Goal: Information Seeking & Learning: Learn about a topic

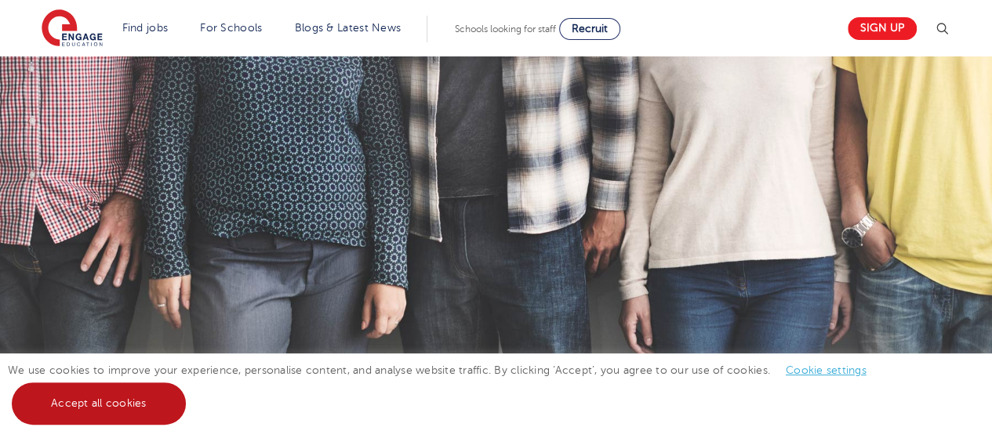
click at [94, 414] on link "Accept all cookies" at bounding box center [99, 404] width 174 height 42
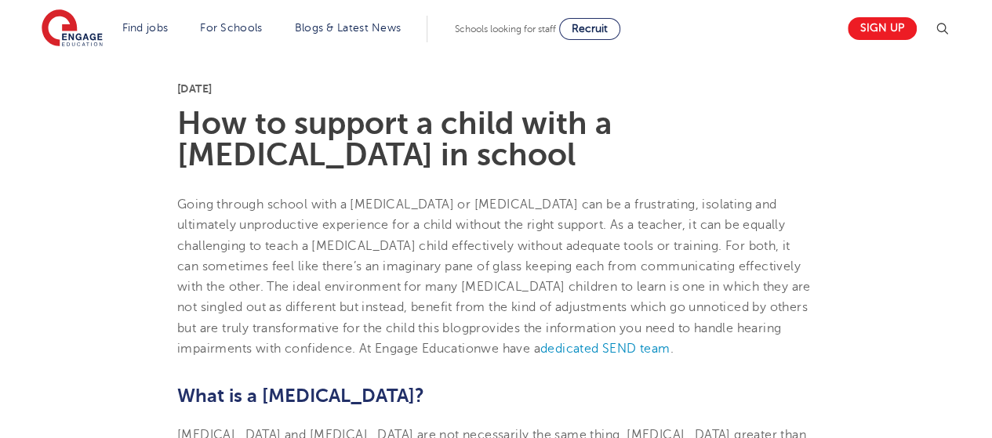
scroll to position [471, 0]
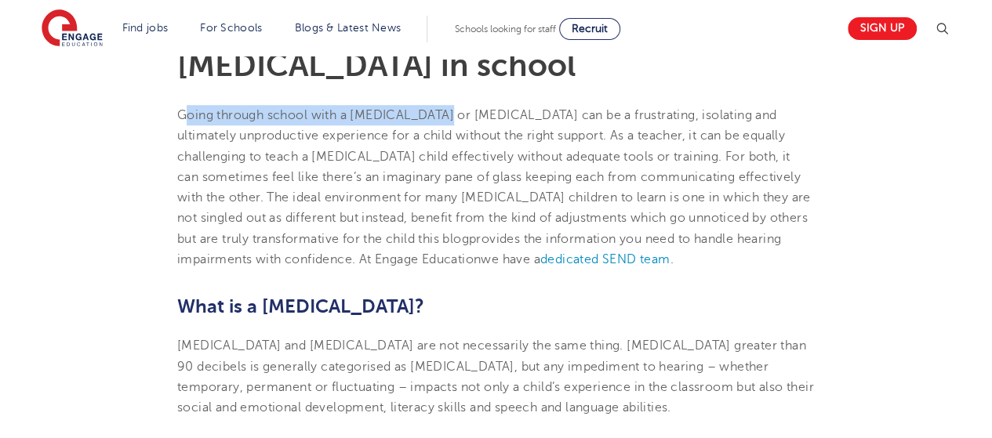
drag, startPoint x: 188, startPoint y: 114, endPoint x: 438, endPoint y: 113, distance: 250.2
click at [438, 113] on span "Going through school with a [MEDICAL_DATA] or [MEDICAL_DATA] can be a frustrati…" at bounding box center [489, 156] width 624 height 96
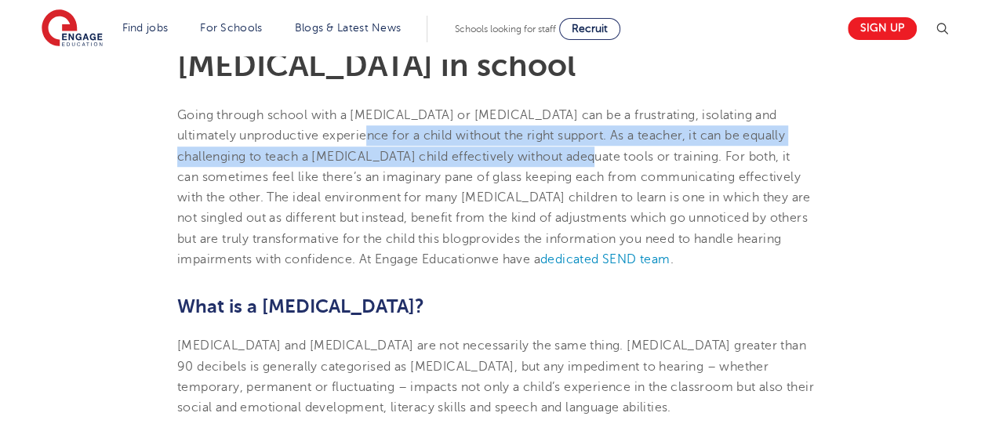
drag, startPoint x: 318, startPoint y: 145, endPoint x: 529, endPoint y: 162, distance: 211.7
click at [529, 162] on p "Going through school with a [MEDICAL_DATA] or [MEDICAL_DATA] can be a frustrati…" at bounding box center [496, 187] width 638 height 165
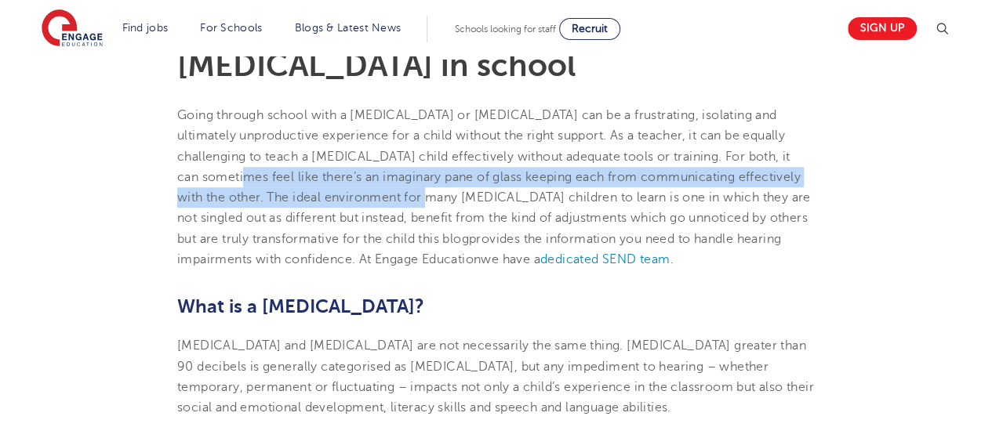
drag, startPoint x: 230, startPoint y: 176, endPoint x: 400, endPoint y: 194, distance: 171.1
click at [400, 194] on p "Going through school with a [MEDICAL_DATA] or [MEDICAL_DATA] can be a frustrati…" at bounding box center [496, 187] width 638 height 165
click at [400, 194] on span "The ideal environment for many [MEDICAL_DATA] children to learn is one in which…" at bounding box center [494, 219] width 634 height 56
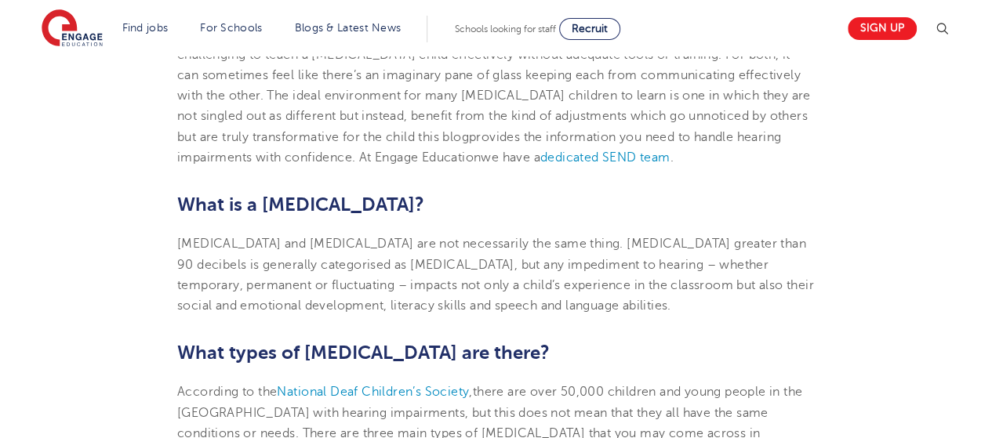
scroll to position [627, 0]
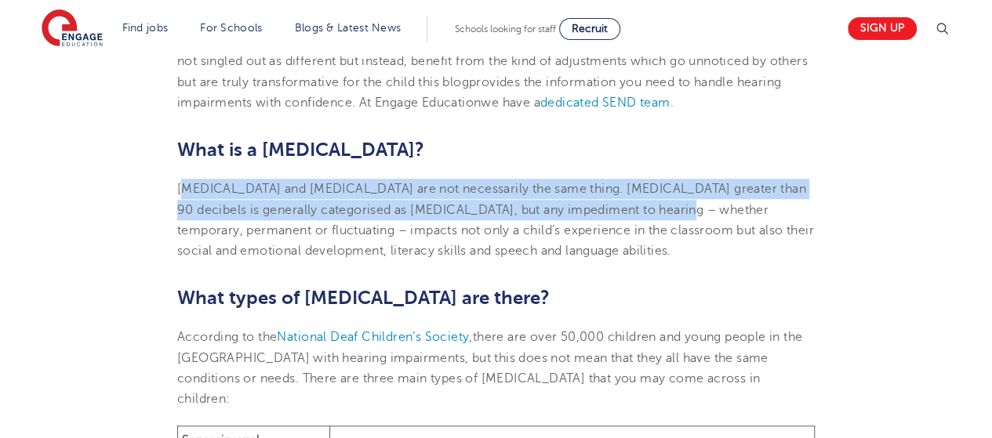
drag, startPoint x: 184, startPoint y: 188, endPoint x: 696, endPoint y: 208, distance: 512.5
click at [696, 208] on span "[MEDICAL_DATA] and [MEDICAL_DATA] are not necessarily the same thing. [MEDICAL_…" at bounding box center [495, 220] width 637 height 76
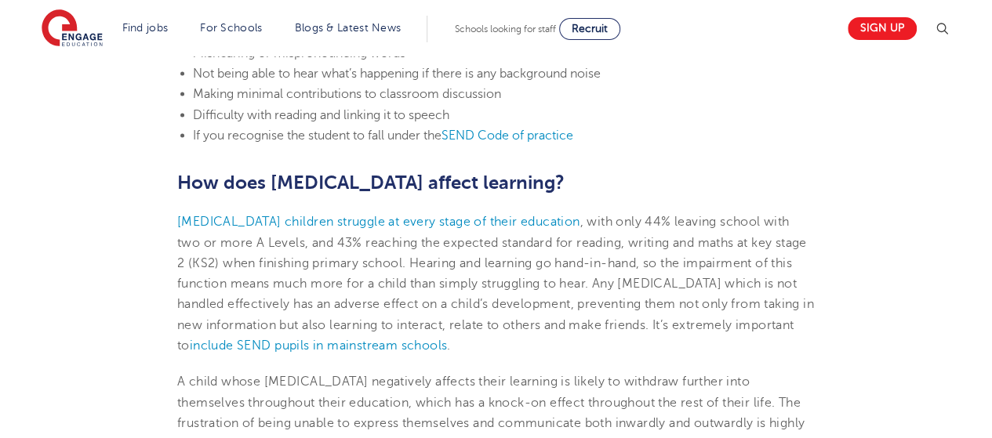
scroll to position [1647, 0]
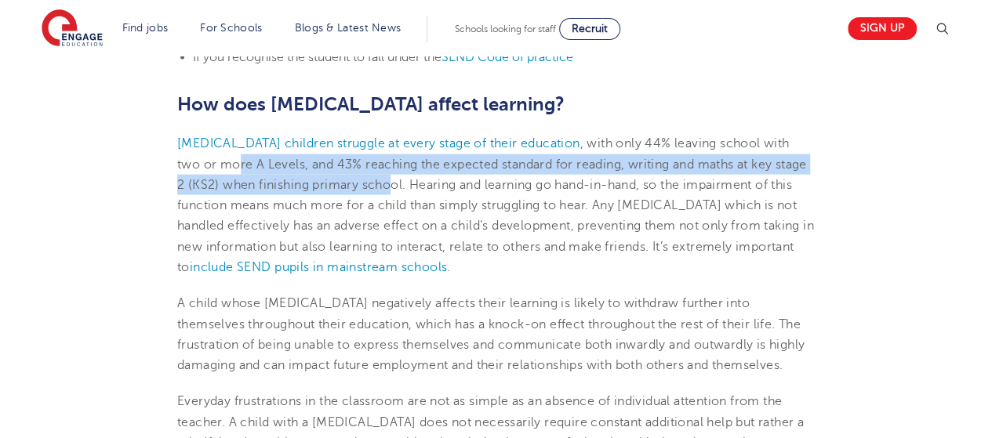
drag, startPoint x: 245, startPoint y: 166, endPoint x: 427, endPoint y: 178, distance: 181.6
click at [427, 178] on span ", with only 44% leaving school with two or more A Levels, and 43% reaching the …" at bounding box center [495, 205] width 637 height 138
drag, startPoint x: 316, startPoint y: 158, endPoint x: 318, endPoint y: 176, distance: 18.2
click at [318, 176] on span ", with only 44% leaving school with two or more A Levels, and 43% reaching the …" at bounding box center [495, 205] width 637 height 138
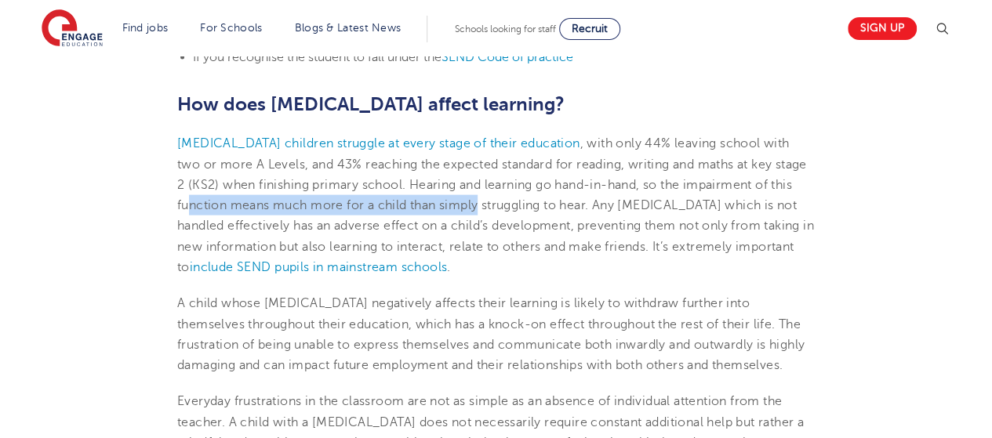
drag, startPoint x: 221, startPoint y: 204, endPoint x: 506, endPoint y: 201, distance: 284.7
click at [506, 201] on span ", with only 44% leaving school with two or more A Levels, and 43% reaching the …" at bounding box center [495, 205] width 637 height 138
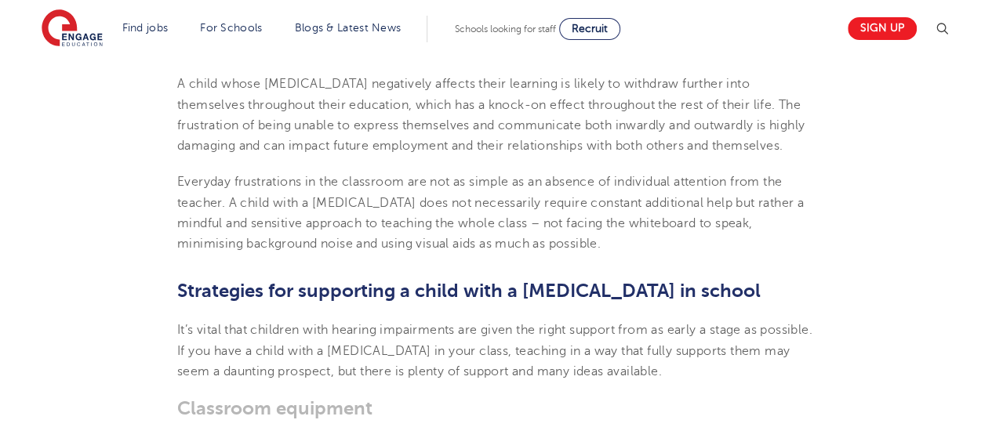
scroll to position [1961, 0]
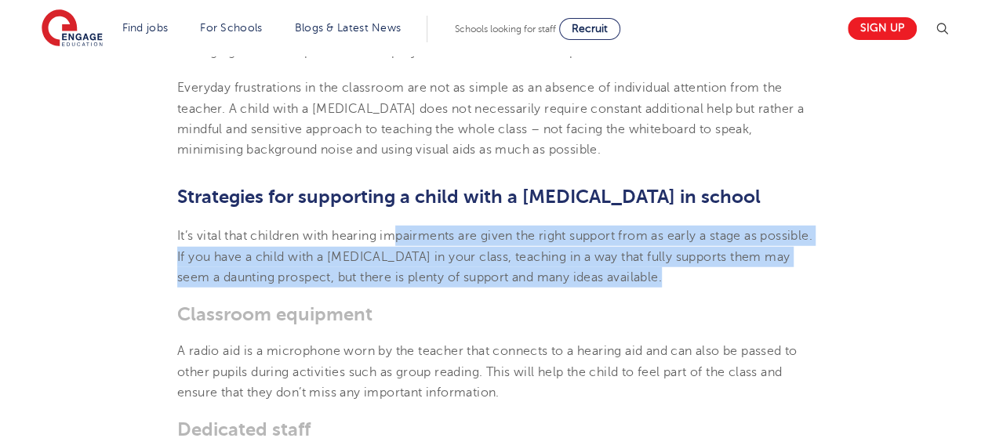
drag, startPoint x: 544, startPoint y: 242, endPoint x: 713, endPoint y: 275, distance: 172.0
click at [713, 275] on p "It’s vital that children with hearing impairments are given the right support f…" at bounding box center [496, 257] width 638 height 62
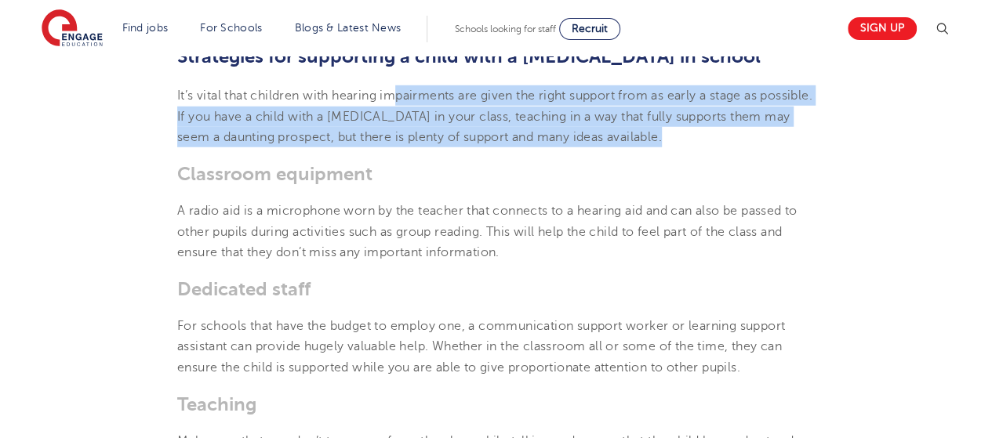
scroll to position [2118, 0]
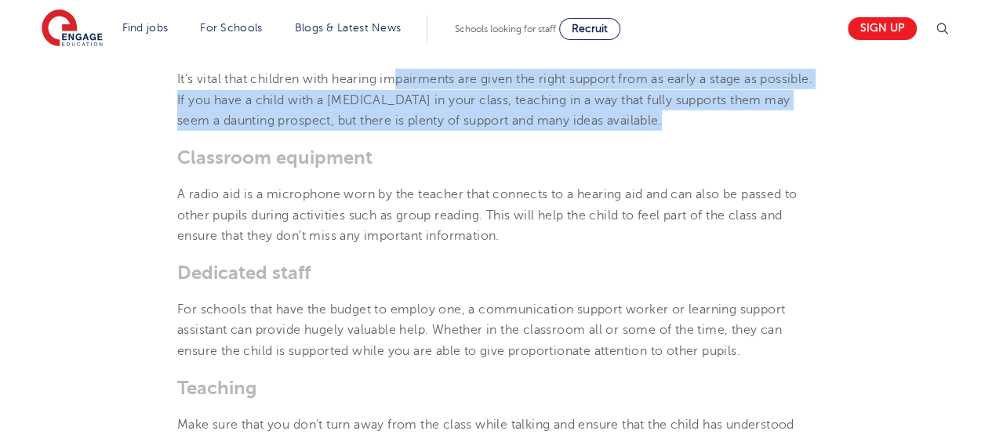
drag, startPoint x: 242, startPoint y: 219, endPoint x: 585, endPoint y: 239, distance: 344.1
click at [585, 239] on p "A radio aid is a microphone worn by the teacher that connects to a hearing aid …" at bounding box center [496, 215] width 638 height 62
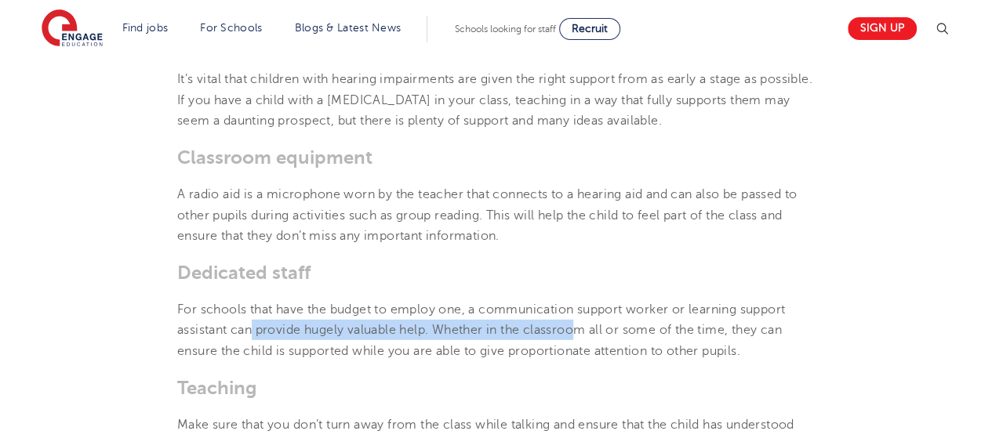
drag, startPoint x: 250, startPoint y: 325, endPoint x: 577, endPoint y: 324, distance: 327.1
click at [577, 324] on span "For schools that have the budget to employ one, a communication support worker …" at bounding box center [481, 331] width 608 height 56
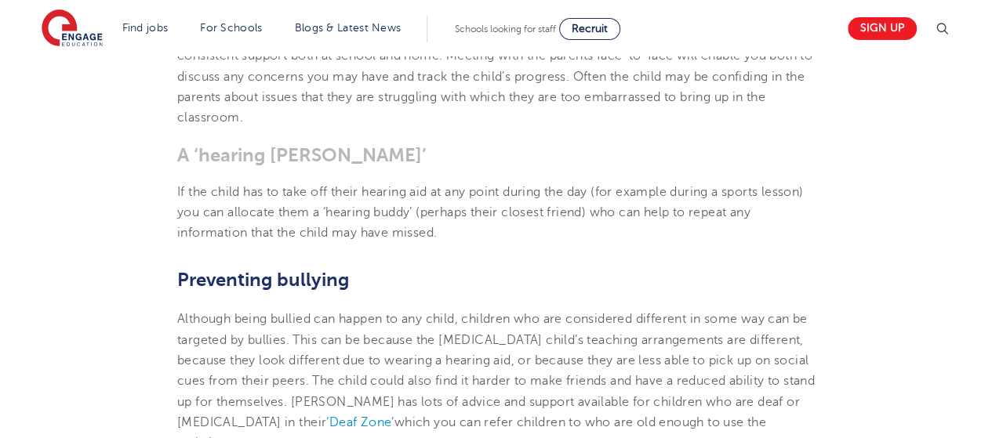
scroll to position [2823, 0]
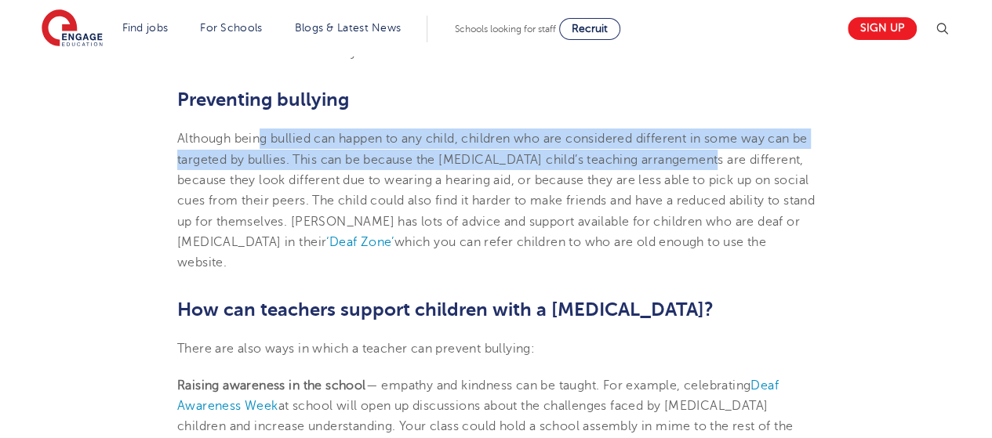
drag, startPoint x: 441, startPoint y: 147, endPoint x: 736, endPoint y: 159, distance: 295.2
click at [736, 159] on span "Although being bullied can happen to any child, children who are considered dif…" at bounding box center [496, 190] width 638 height 117
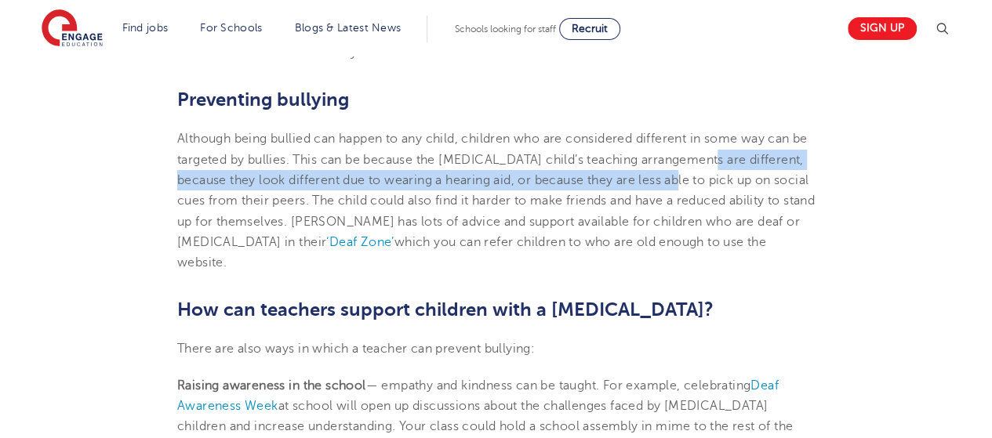
drag, startPoint x: 729, startPoint y: 160, endPoint x: 728, endPoint y: 175, distance: 15.0
click at [728, 175] on span "Although being bullied can happen to any child, children who are considered dif…" at bounding box center [496, 190] width 638 height 117
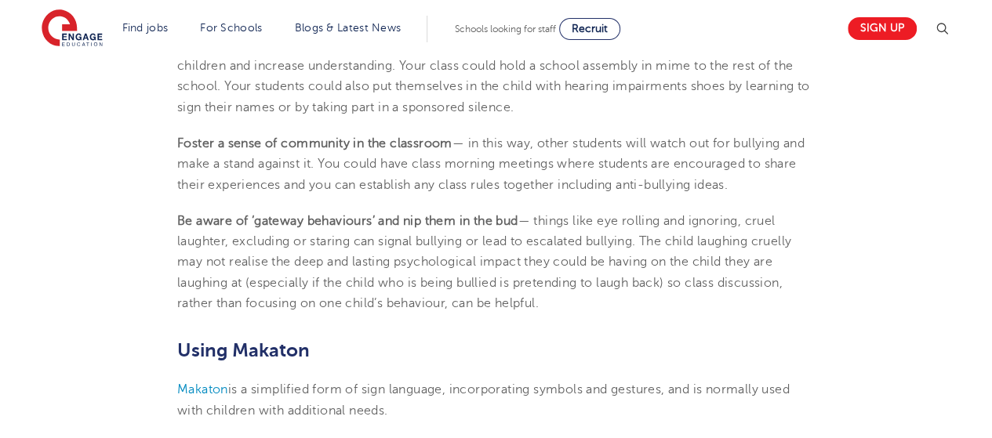
scroll to position [3216, 0]
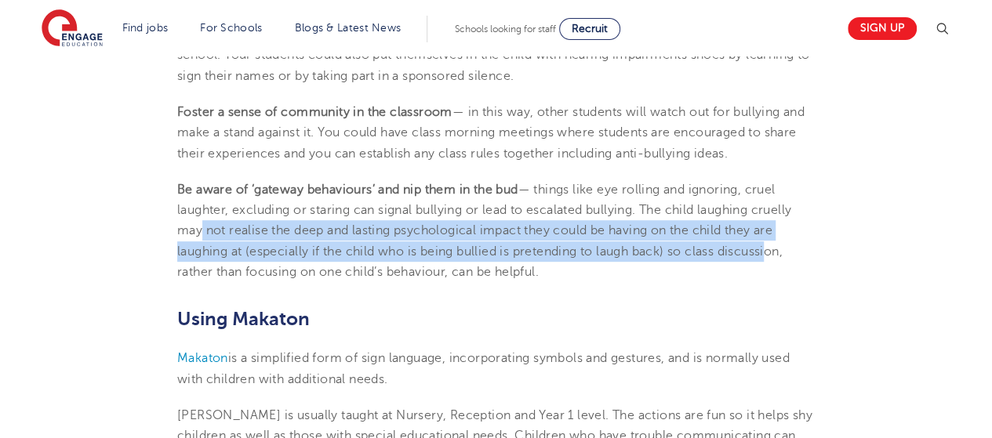
drag, startPoint x: 194, startPoint y: 227, endPoint x: 770, endPoint y: 245, distance: 576.8
click at [770, 245] on span "— things like eye rolling and ignoring, cruel laughter, excluding or staring ca…" at bounding box center [484, 231] width 614 height 96
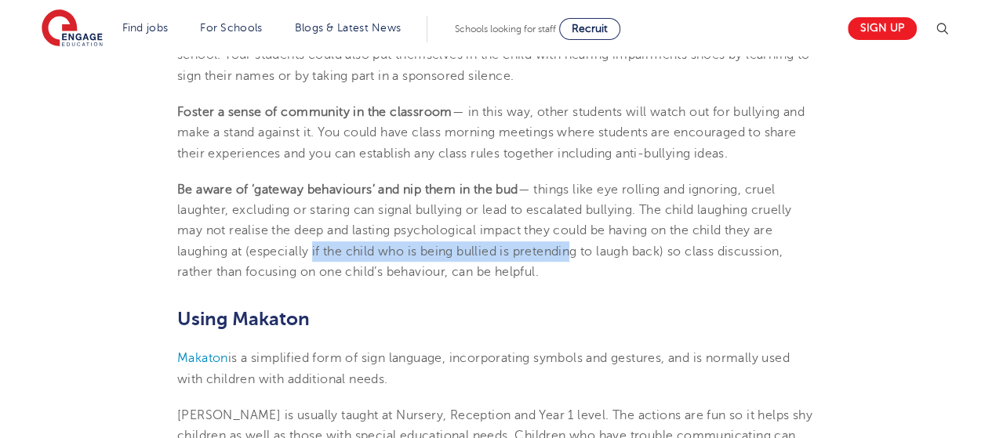
drag, startPoint x: 310, startPoint y: 249, endPoint x: 568, endPoint y: 245, distance: 258.1
click at [568, 245] on span "— things like eye rolling and ignoring, cruel laughter, excluding or staring ca…" at bounding box center [484, 231] width 614 height 96
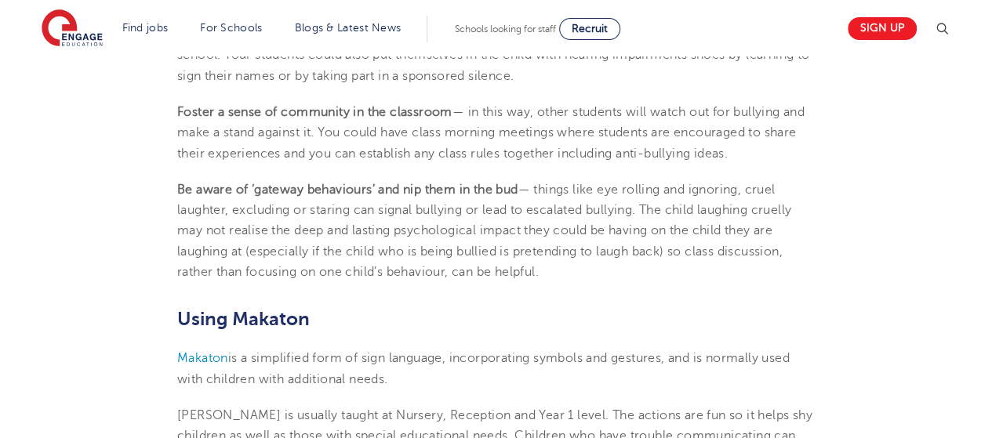
click at [560, 213] on span "— things like eye rolling and ignoring, cruel laughter, excluding or staring ca…" at bounding box center [484, 231] width 614 height 96
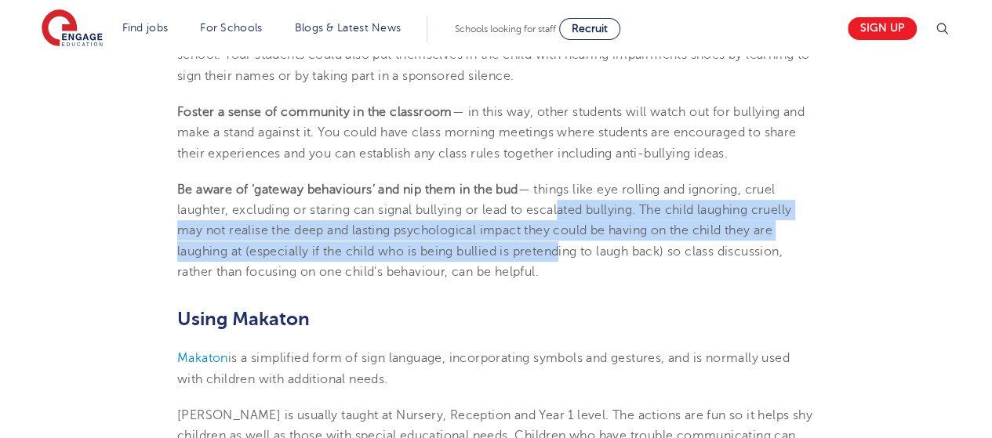
drag, startPoint x: 560, startPoint y: 213, endPoint x: 558, endPoint y: 244, distance: 30.6
click at [558, 244] on span "— things like eye rolling and ignoring, cruel laughter, excluding or staring ca…" at bounding box center [484, 231] width 614 height 96
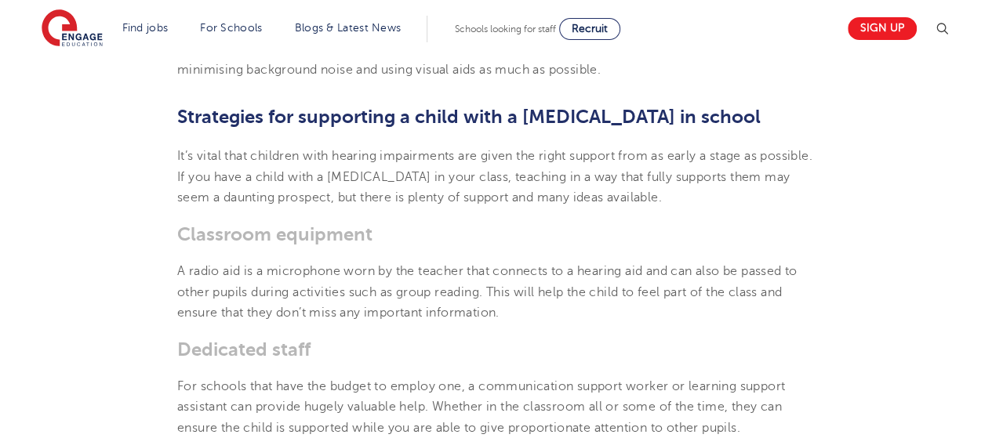
scroll to position [2039, 0]
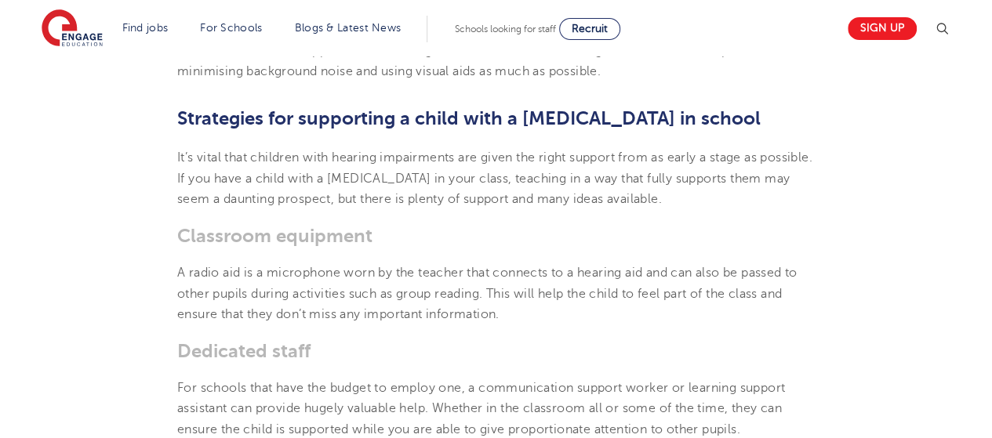
drag, startPoint x: 194, startPoint y: 290, endPoint x: 555, endPoint y: 318, distance: 362.6
click at [555, 318] on p "A radio aid is a microphone worn by the teacher that connects to a hearing aid …" at bounding box center [496, 294] width 638 height 62
